Goal: Check status: Check status

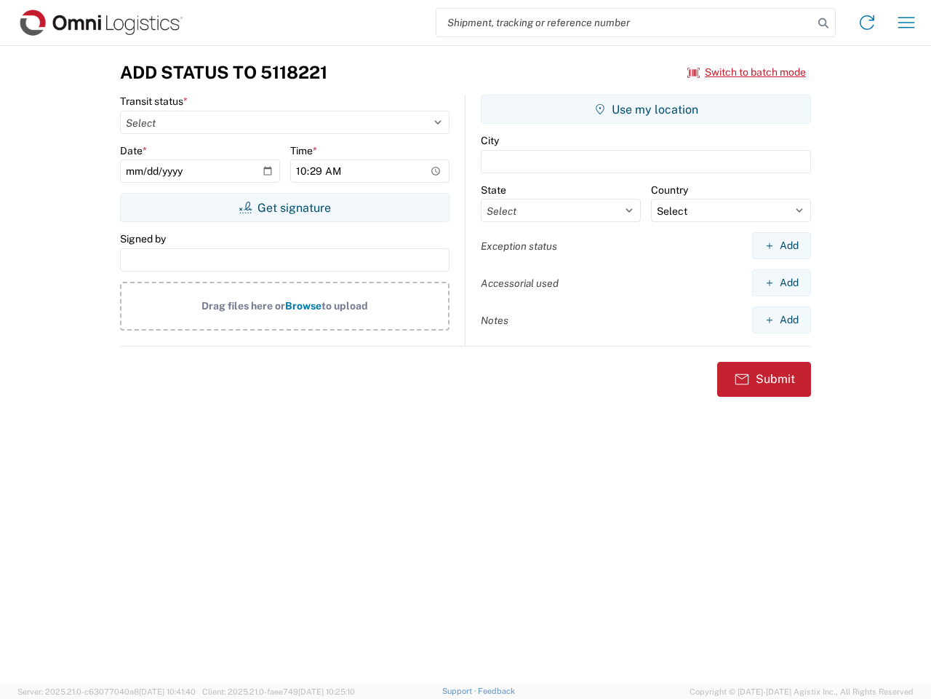
click at [625, 23] on input "search" at bounding box center [625, 23] width 377 height 28
click at [824, 23] on icon at bounding box center [824, 23] width 20 height 20
click at [867, 23] on icon at bounding box center [867, 22] width 23 height 23
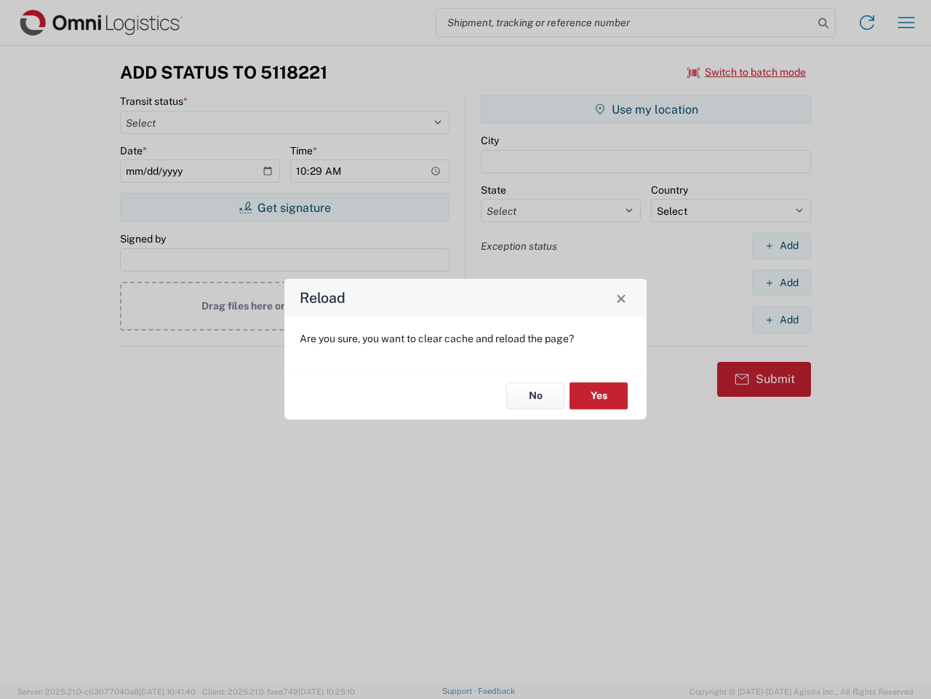
click at [907, 23] on div "Reload Are you sure, you want to clear cache and reload the page? No Yes" at bounding box center [465, 349] width 931 height 699
click at [747, 72] on div "Reload Are you sure, you want to clear cache and reload the page? No Yes" at bounding box center [465, 349] width 931 height 699
click at [285, 207] on div "Reload Are you sure, you want to clear cache and reload the page? No Yes" at bounding box center [465, 349] width 931 height 699
click at [646, 109] on div "Reload Are you sure, you want to clear cache and reload the page? No Yes" at bounding box center [465, 349] width 931 height 699
click at [782, 245] on div "Reload Are you sure, you want to clear cache and reload the page? No Yes" at bounding box center [465, 349] width 931 height 699
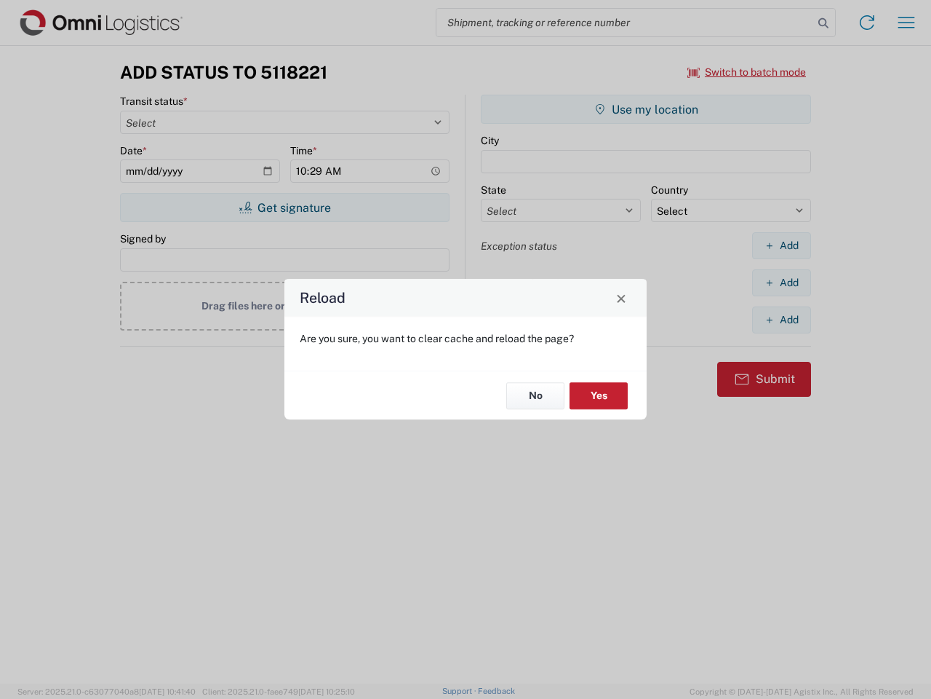
click at [782, 282] on div "Reload Are you sure, you want to clear cache and reload the page? No Yes" at bounding box center [465, 349] width 931 height 699
click at [782, 319] on div "Reload Are you sure, you want to clear cache and reload the page? No Yes" at bounding box center [465, 349] width 931 height 699
